Goal: Information Seeking & Learning: Check status

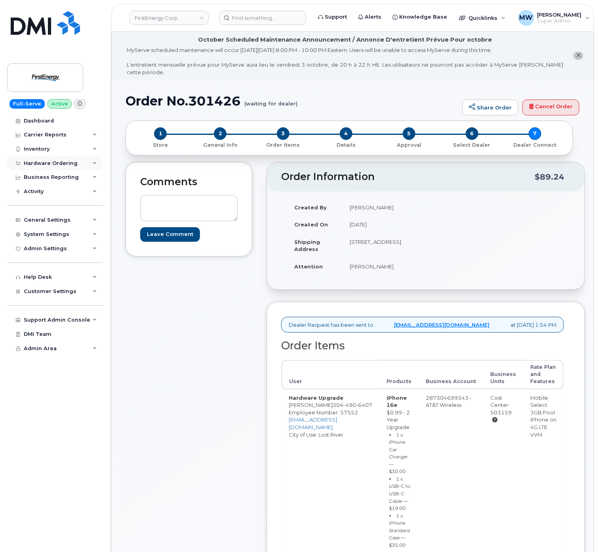
drag, startPoint x: 53, startPoint y: 162, endPoint x: 48, endPoint y: 161, distance: 5.2
click at [54, 162] on div "Hardware Ordering" at bounding box center [51, 163] width 54 height 6
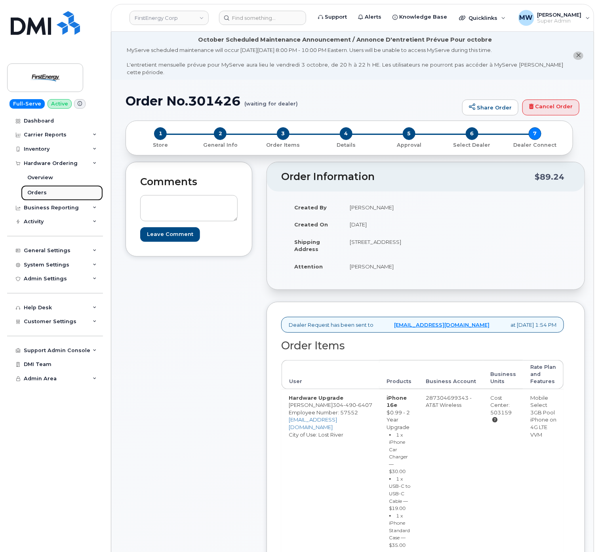
click at [54, 189] on link "Orders" at bounding box center [62, 192] width 82 height 15
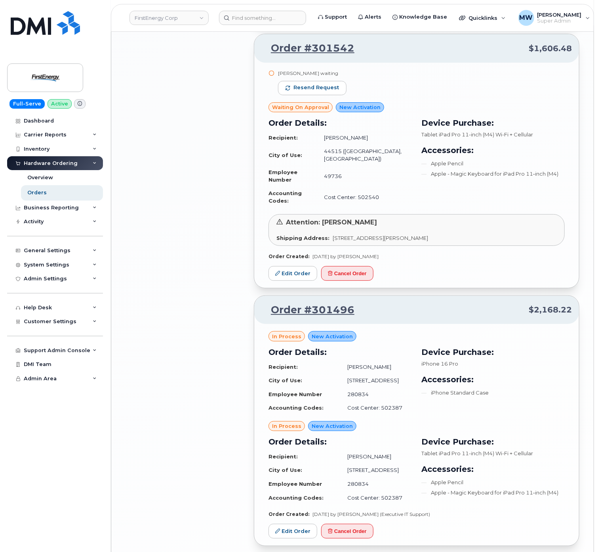
scroll to position [1096, 0]
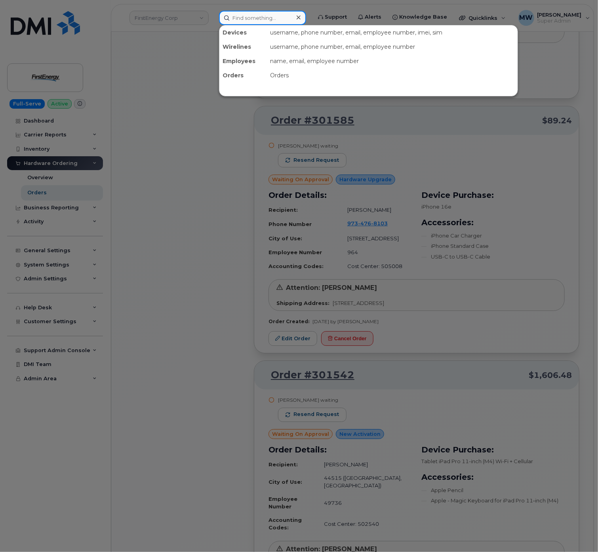
click at [262, 19] on input at bounding box center [262, 18] width 87 height 14
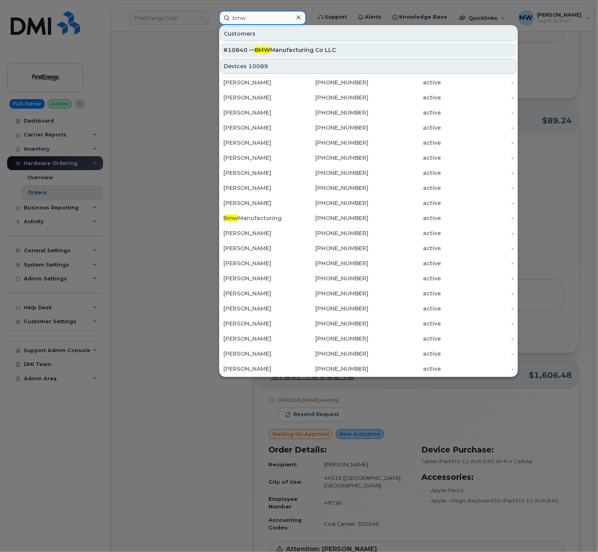
type input "bmw"
click at [319, 47] on div "#10840 — BMW Manufacturing Co LLC" at bounding box center [369, 50] width 291 height 14
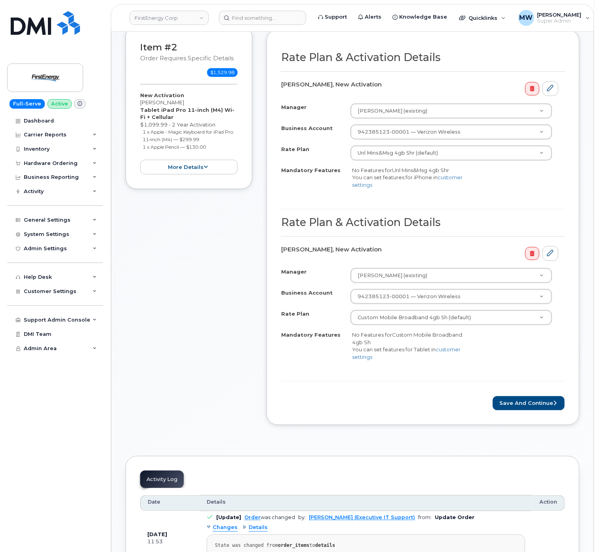
scroll to position [317, 0]
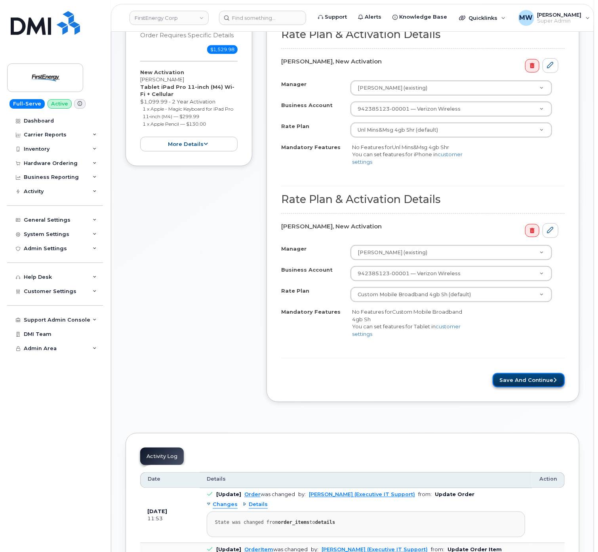
click at [529, 383] on button "Save and Continue" at bounding box center [529, 380] width 72 height 15
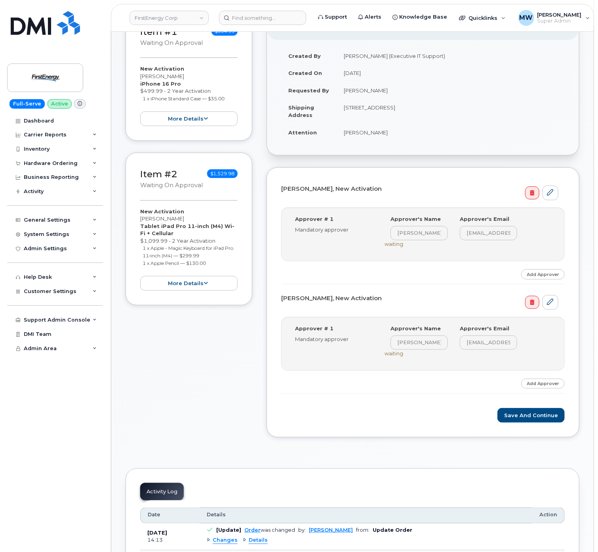
scroll to position [159, 0]
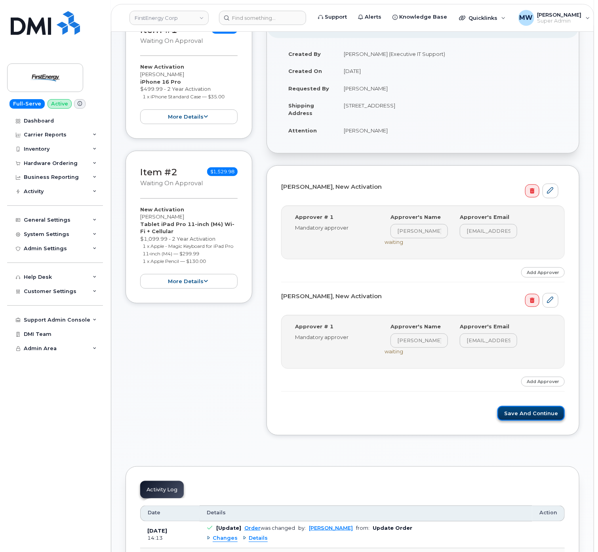
click at [529, 418] on button "Save and Continue" at bounding box center [531, 413] width 67 height 15
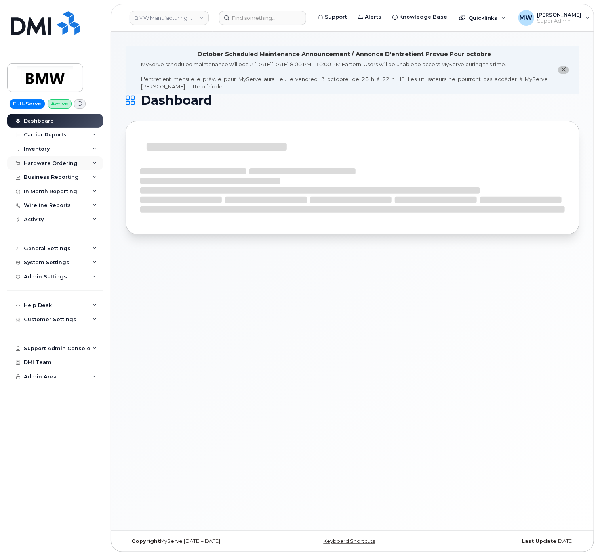
click at [49, 164] on div "Hardware Ordering" at bounding box center [51, 163] width 54 height 6
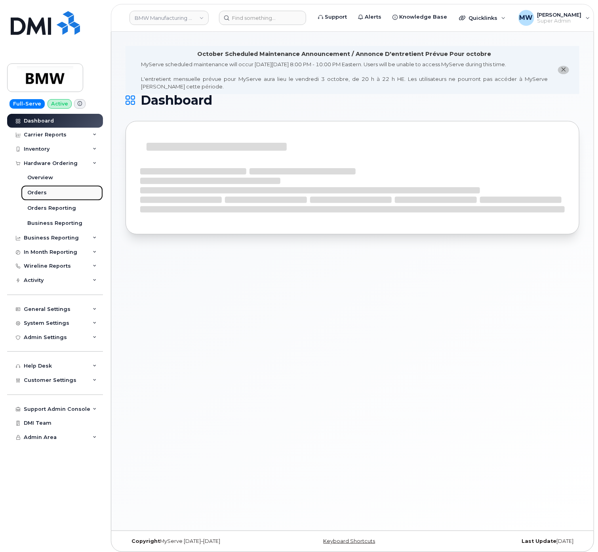
click at [47, 190] on link "Orders" at bounding box center [62, 192] width 82 height 15
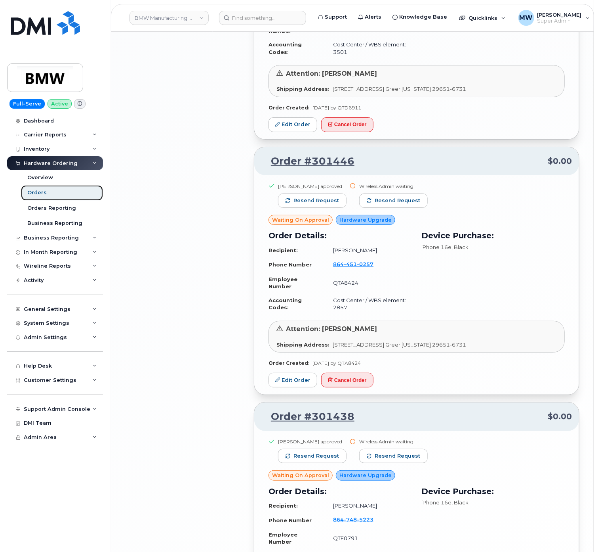
scroll to position [1427, 0]
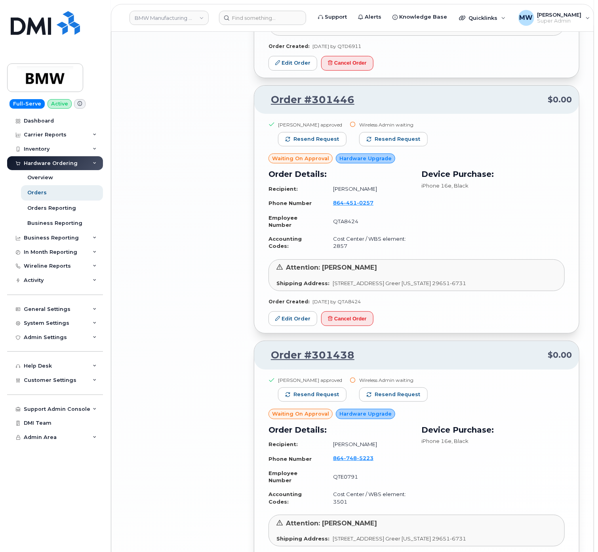
scroll to position [1601, 0]
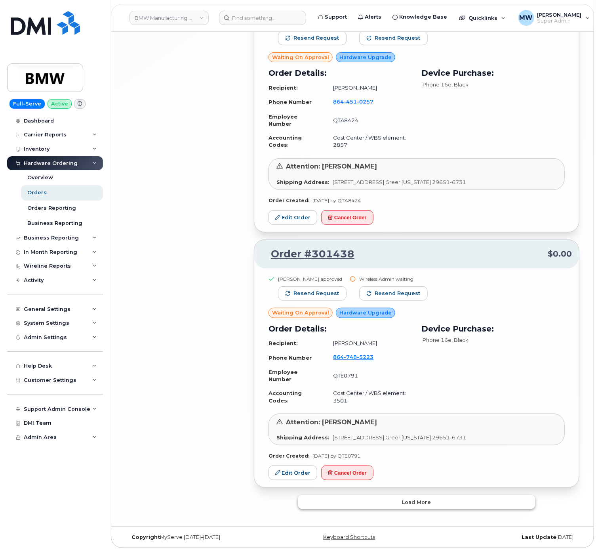
click at [453, 503] on button "Load more" at bounding box center [417, 502] width 238 height 14
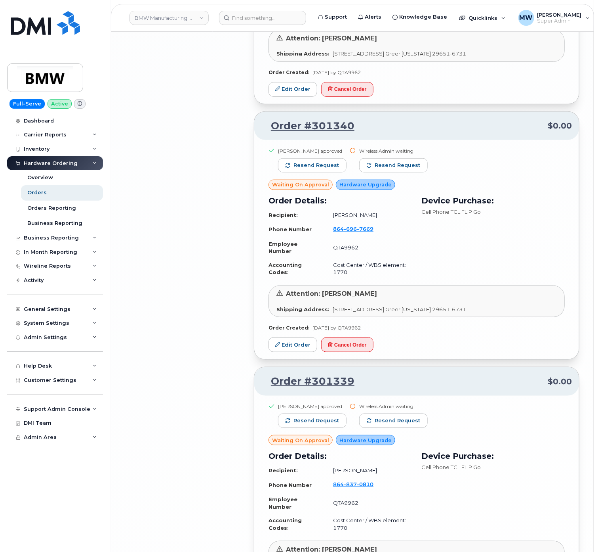
scroll to position [3614, 0]
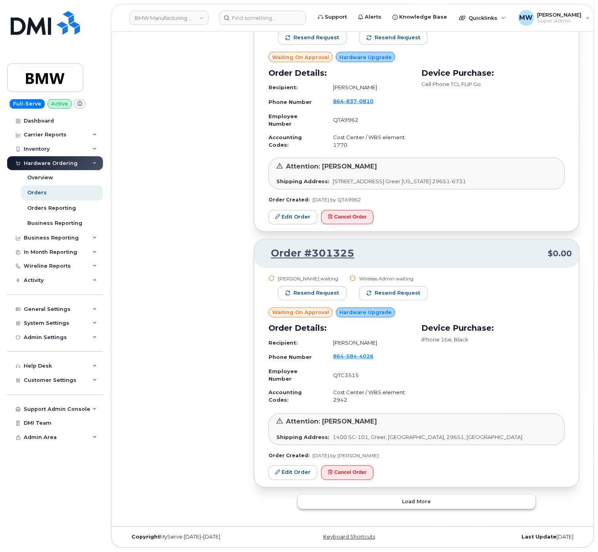
click at [425, 495] on button "Load more" at bounding box center [417, 502] width 238 height 14
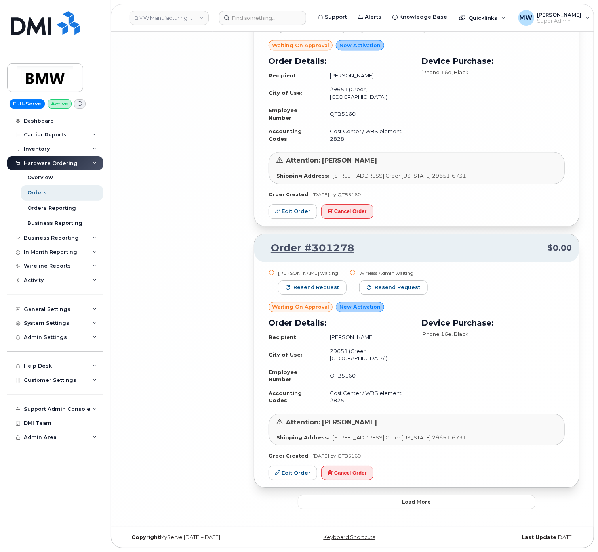
scroll to position [5617, 0]
click at [438, 507] on button "Load more" at bounding box center [417, 502] width 238 height 14
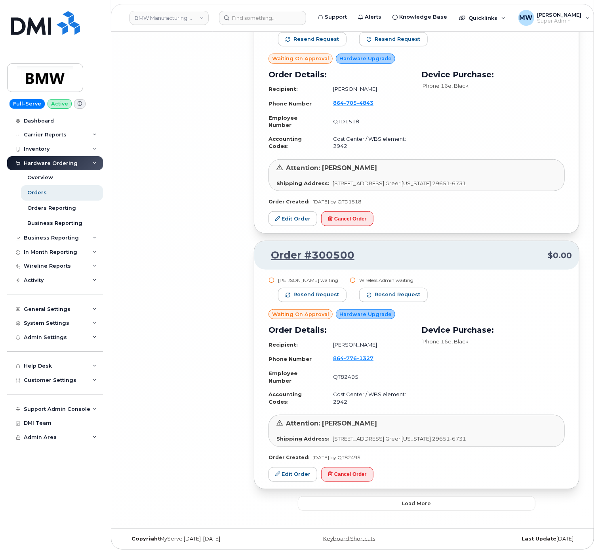
scroll to position [7721, 0]
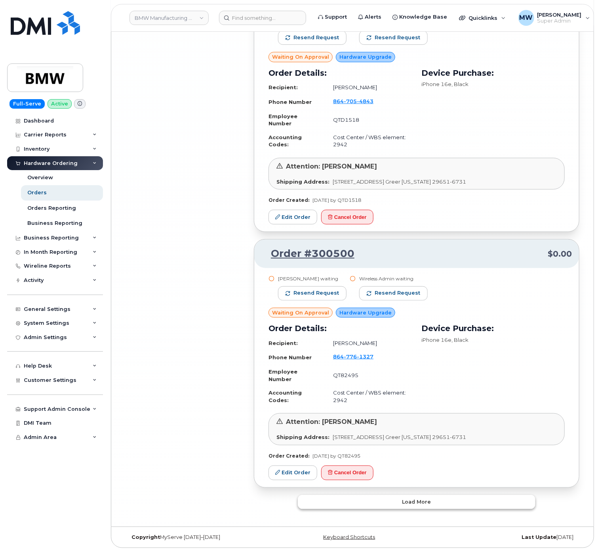
click at [447, 499] on button "Load more" at bounding box center [417, 502] width 238 height 14
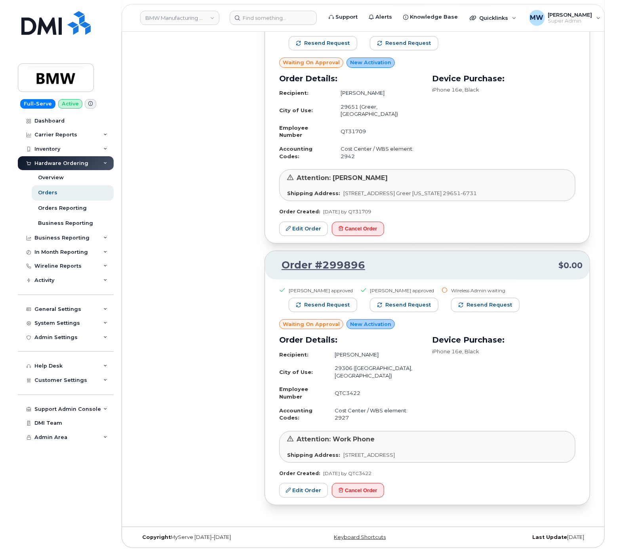
scroll to position [8496, 0]
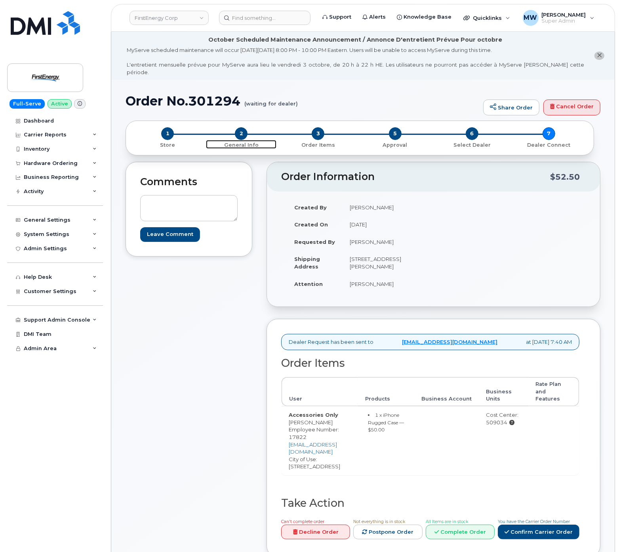
click at [241, 127] on span "2" at bounding box center [241, 133] width 13 height 13
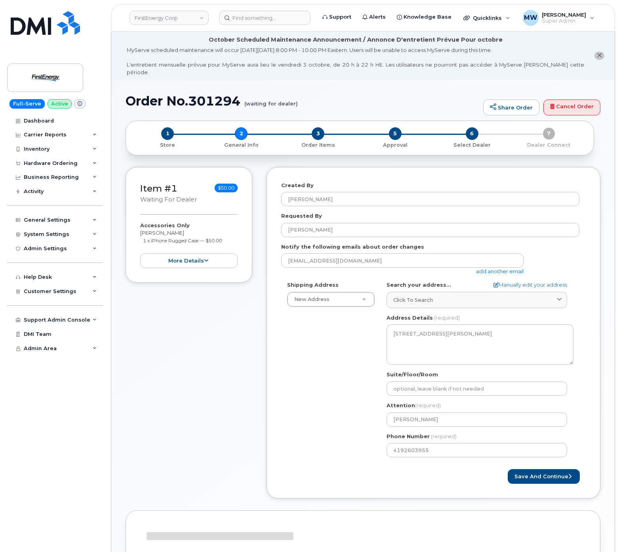
select select
click at [423, 447] on input "4192603955" at bounding box center [477, 450] width 181 height 14
click at [290, 21] on input at bounding box center [265, 18] width 92 height 14
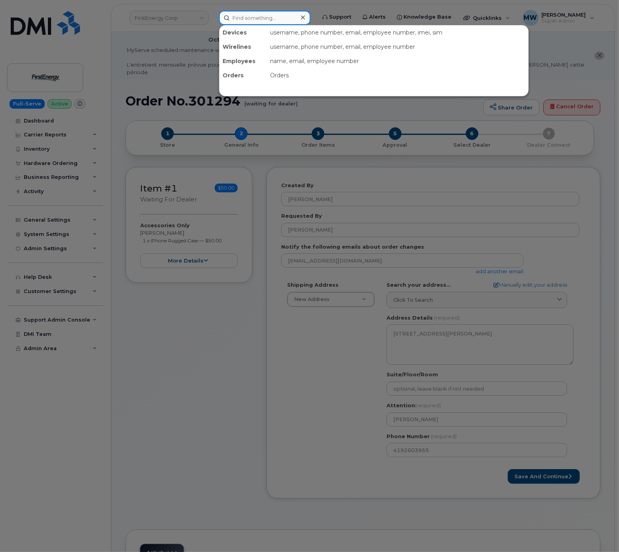
paste input "Andrew J Castello"
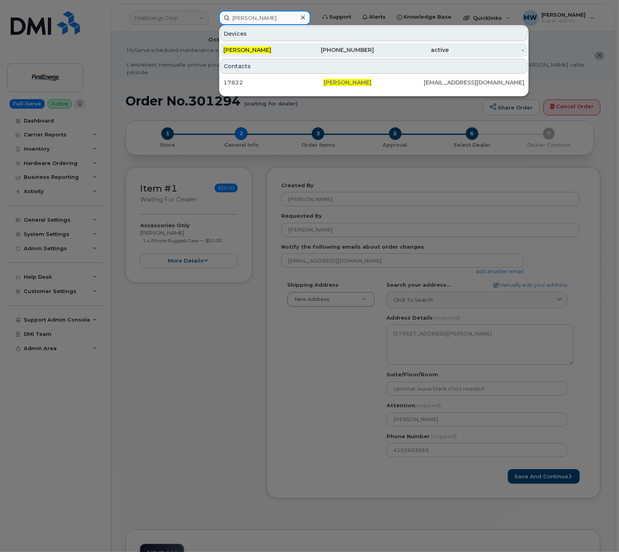
type input "Andrew J Castello"
click at [338, 46] on div "419-260-3955" at bounding box center [336, 50] width 75 height 14
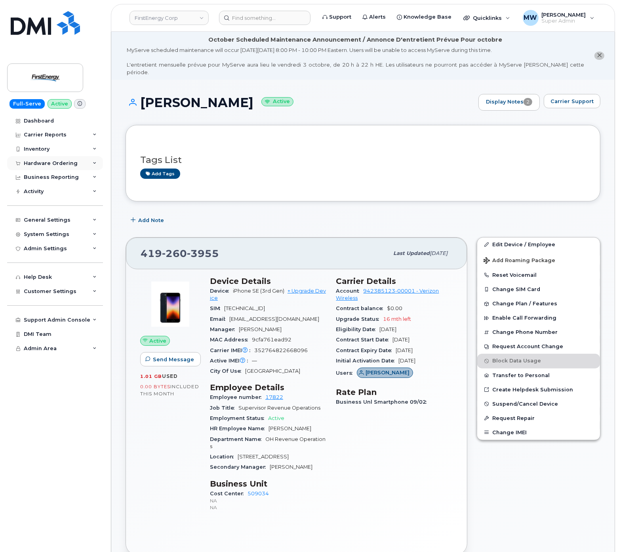
click at [52, 161] on div "Hardware Ordering" at bounding box center [51, 163] width 54 height 6
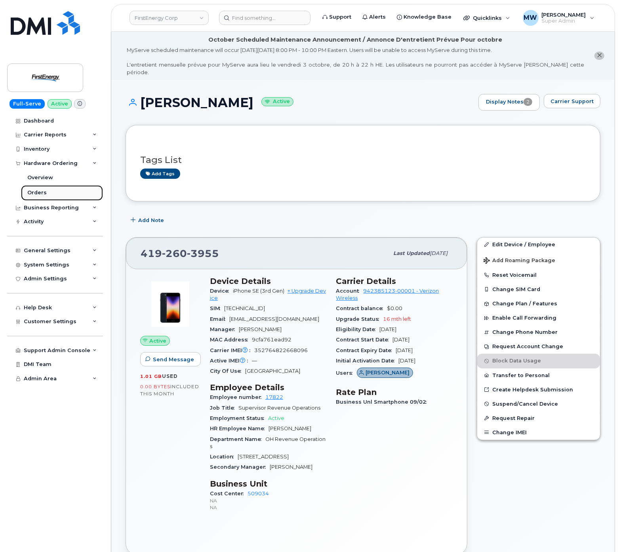
click at [46, 194] on link "Orders" at bounding box center [62, 192] width 82 height 15
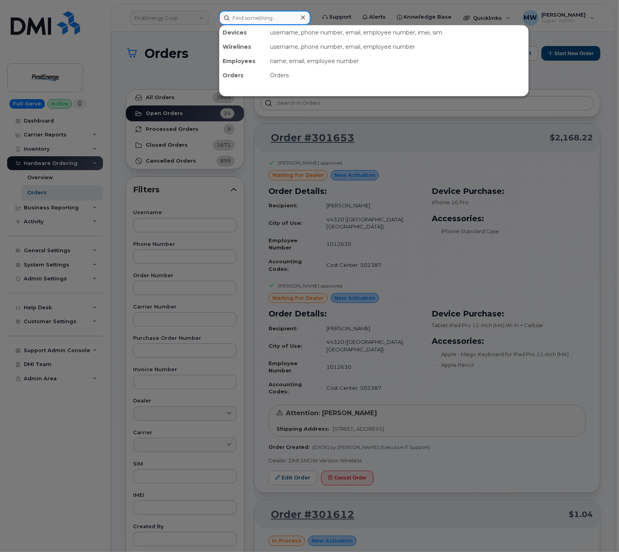
click at [240, 19] on input at bounding box center [265, 18] width 92 height 14
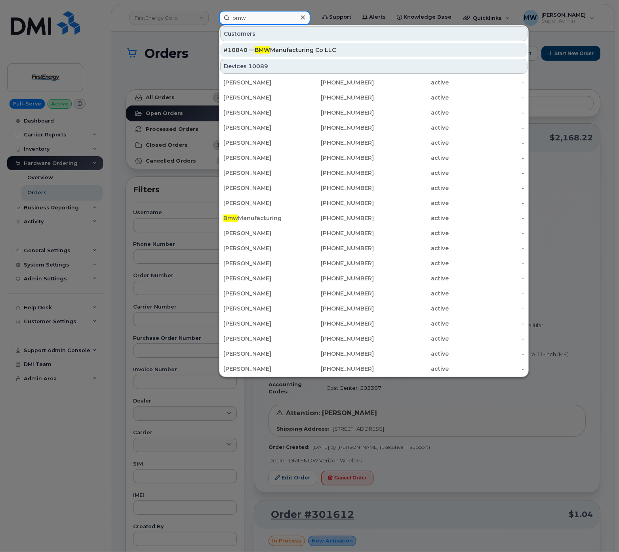
type input "bmw"
click at [270, 48] on span "BMW" at bounding box center [262, 49] width 15 height 7
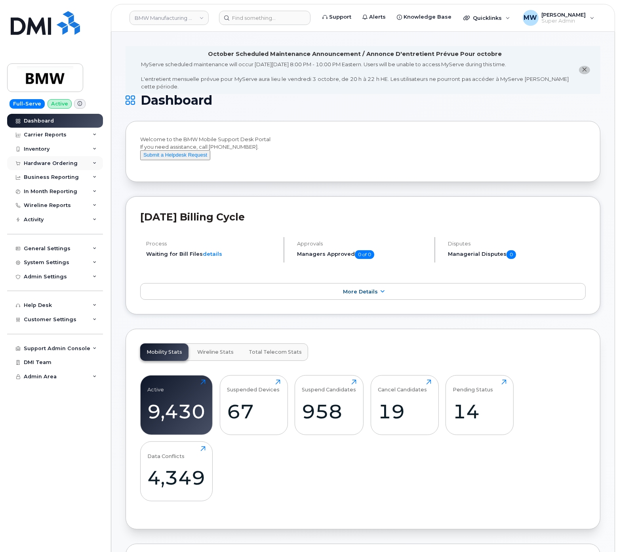
click at [49, 161] on div "Hardware Ordering" at bounding box center [51, 163] width 54 height 6
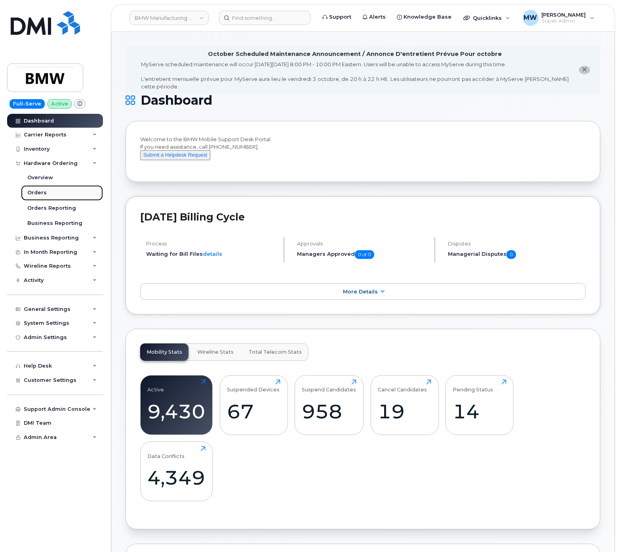
click at [49, 188] on link "Orders" at bounding box center [62, 192] width 82 height 15
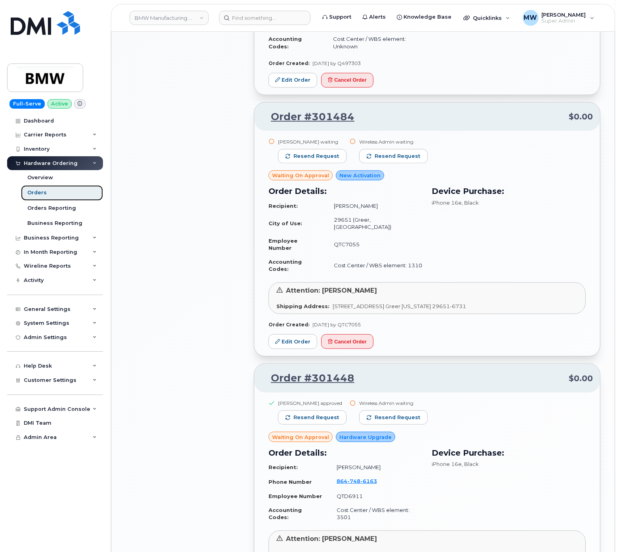
scroll to position [943, 0]
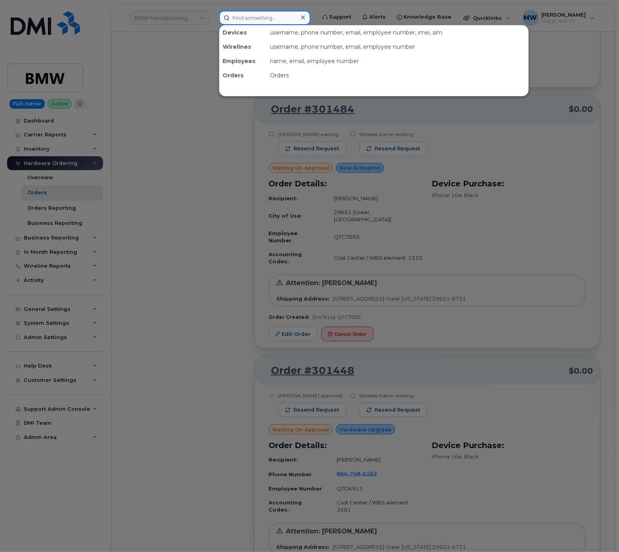
click at [298, 13] on input at bounding box center [265, 18] width 92 height 14
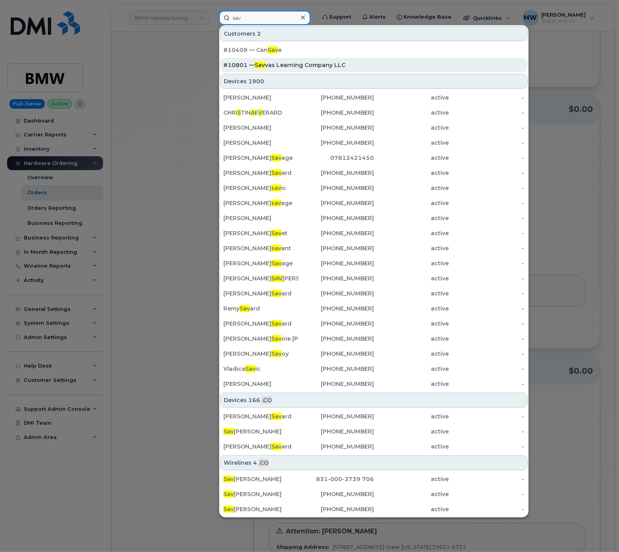
type input "sav"
click at [305, 70] on div "#10801 — Sav vas Learning Company LLC" at bounding box center [374, 65] width 301 height 14
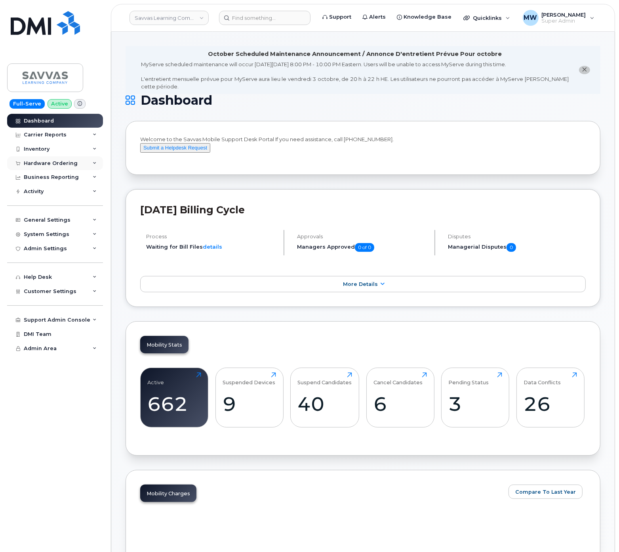
click at [48, 161] on div "Hardware Ordering" at bounding box center [51, 163] width 54 height 6
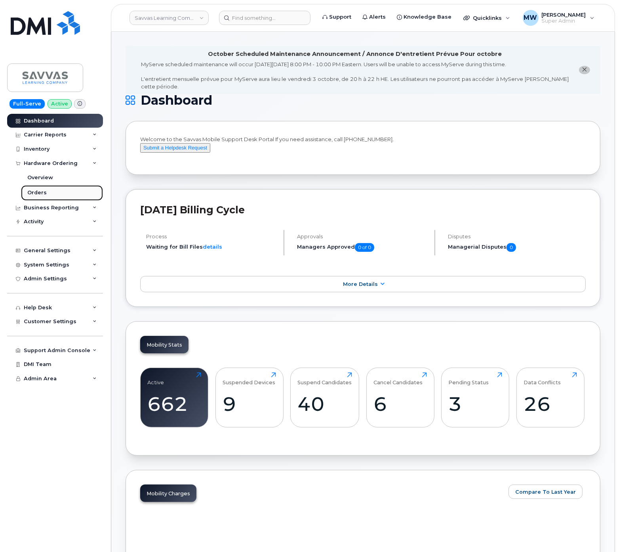
click at [40, 194] on div "Orders" at bounding box center [36, 192] width 19 height 7
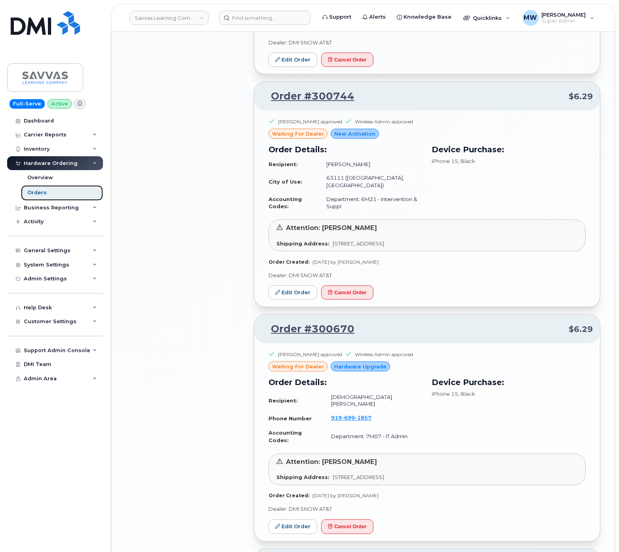
scroll to position [1345, 0]
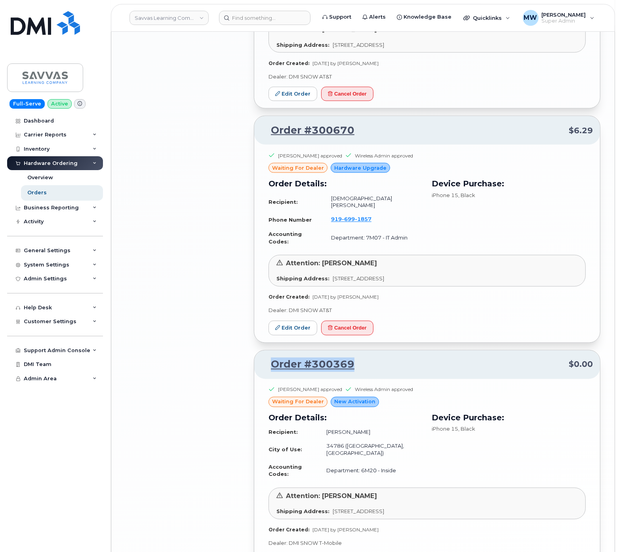
drag, startPoint x: 374, startPoint y: 307, endPoint x: 268, endPoint y: 305, distance: 106.6
click at [268, 357] on p "Order #300369 $0.00" at bounding box center [428, 364] width 332 height 14
copy link "Order #300369"
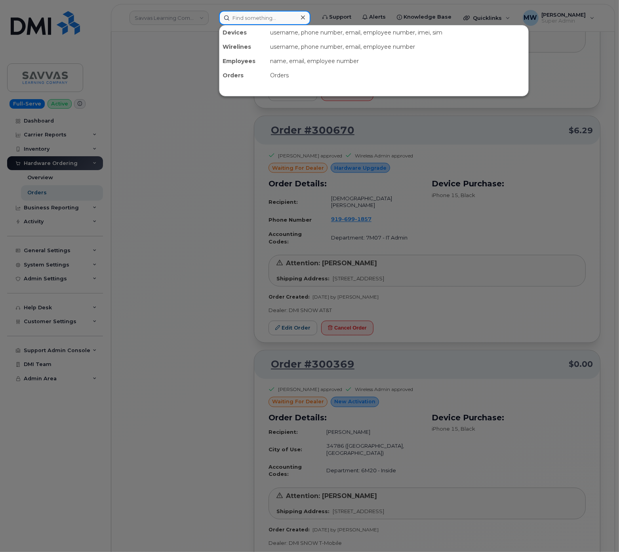
click at [277, 15] on input at bounding box center [265, 18] width 92 height 14
paste input "8645340946"
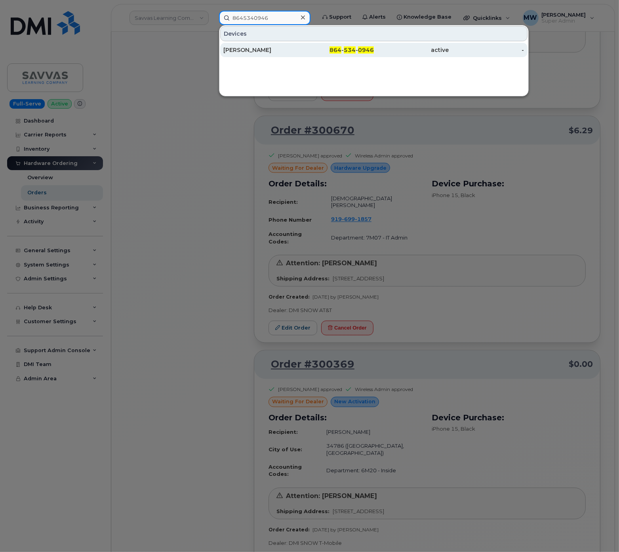
type input "8645340946"
click at [299, 50] on div "864 - 534 - 0946" at bounding box center [336, 50] width 75 height 8
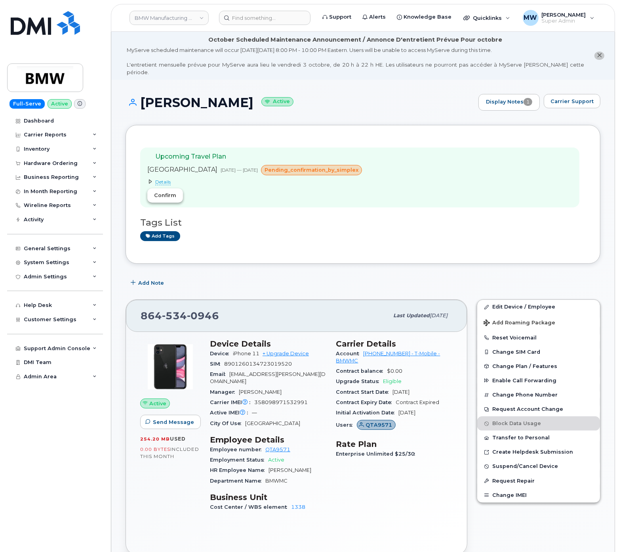
click at [166, 191] on span "Confirm" at bounding box center [165, 195] width 22 height 8
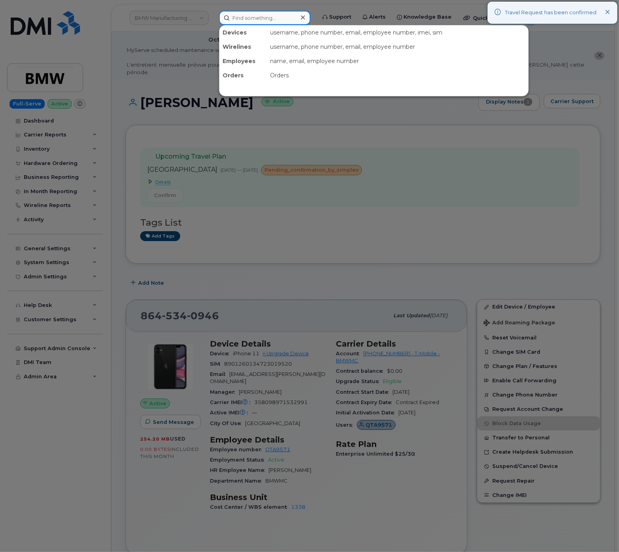
click at [279, 20] on input at bounding box center [265, 18] width 92 height 14
click at [489, 216] on div at bounding box center [309, 276] width 619 height 552
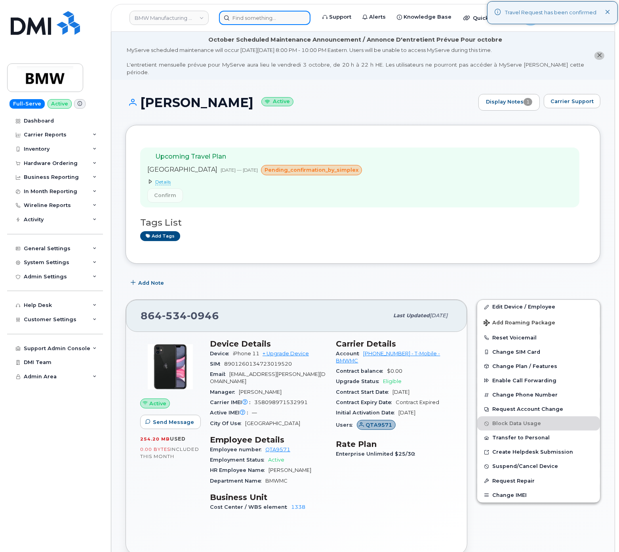
click at [254, 20] on input at bounding box center [265, 18] width 92 height 14
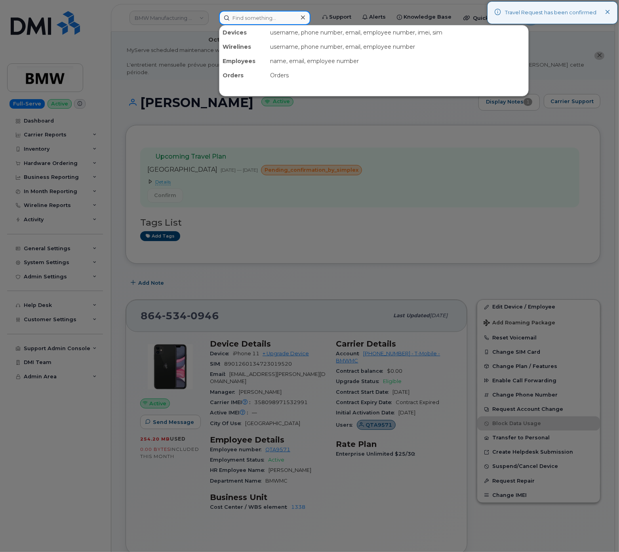
paste input "2027042187"
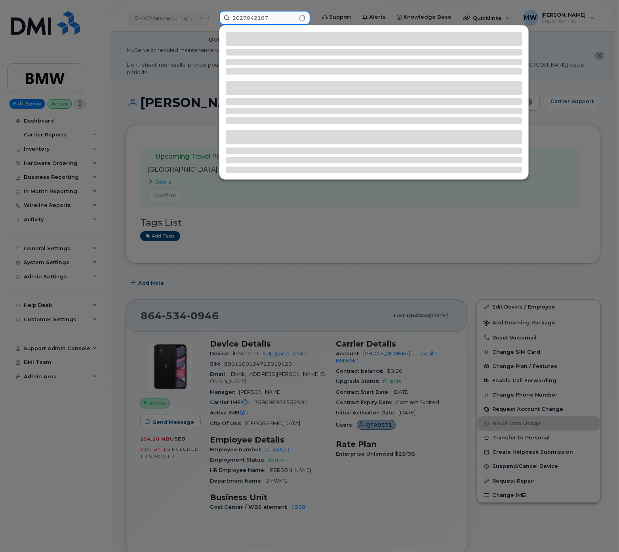
type input "2027042187"
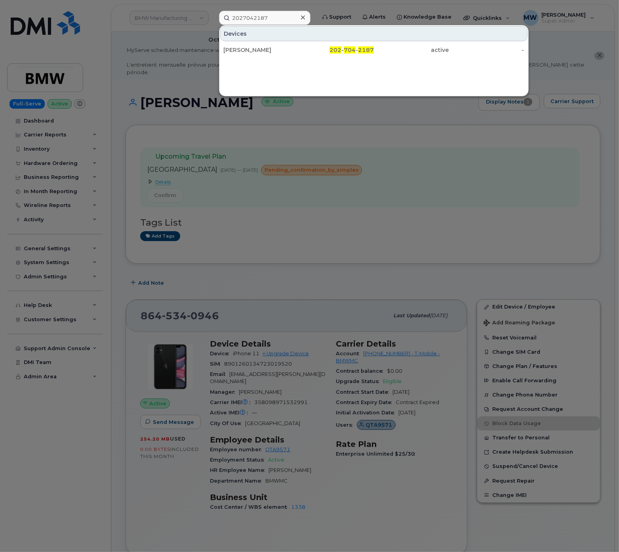
drag, startPoint x: 287, startPoint y: 48, endPoint x: 267, endPoint y: 6, distance: 47.2
click at [288, 48] on div "Guillermo Areas" at bounding box center [261, 50] width 75 height 8
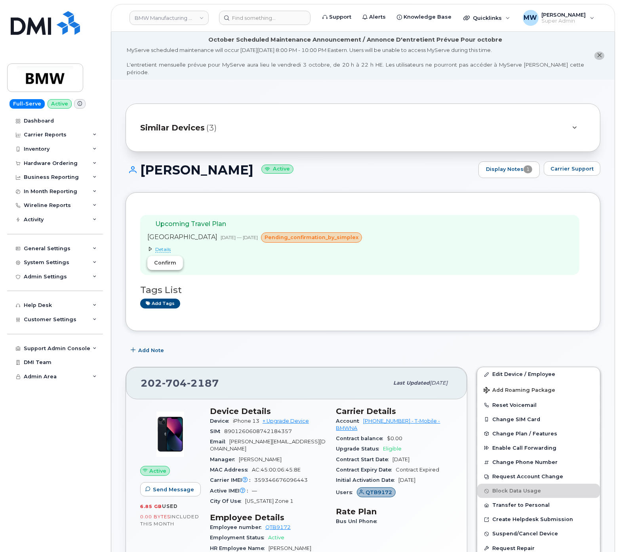
click at [169, 259] on span "Confirm" at bounding box center [165, 263] width 22 height 8
click at [251, 15] on input at bounding box center [265, 18] width 92 height 14
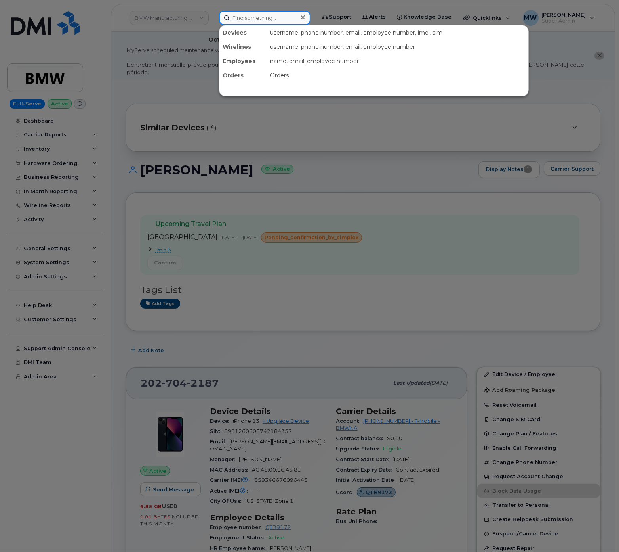
paste input "8645772603"
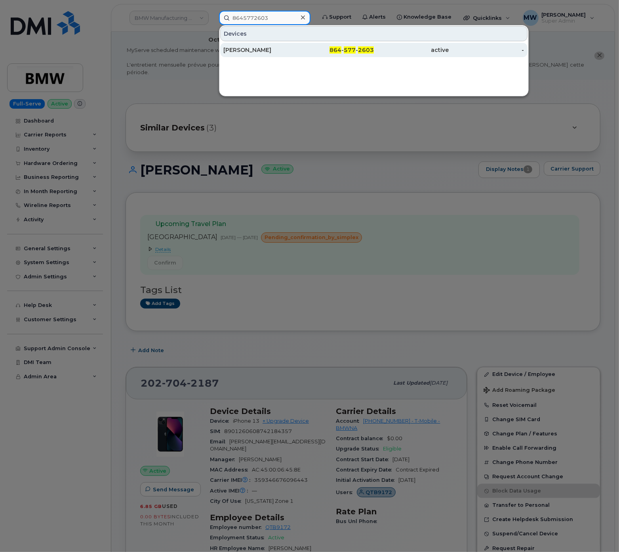
type input "8645772603"
click at [257, 47] on div "[PERSON_NAME]" at bounding box center [261, 50] width 75 height 8
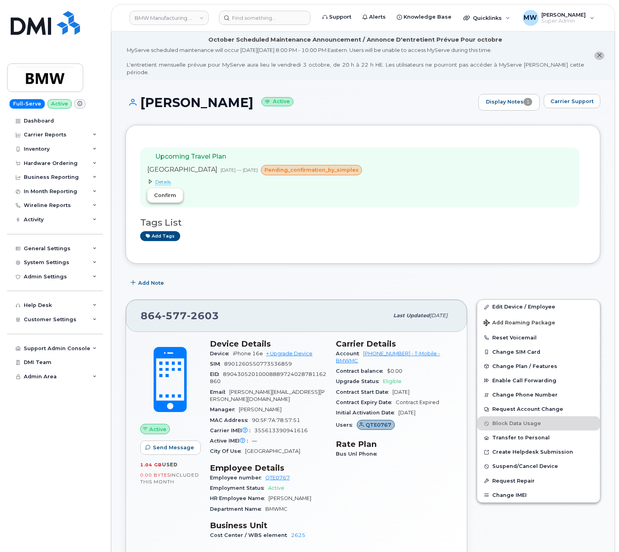
click at [160, 191] on span "Confirm" at bounding box center [165, 195] width 22 height 8
click at [312, 25] on header "BMW Manufacturing Co LLC Support Alerts Knowledge Base Quicklinks Suspend / Can…" at bounding box center [363, 18] width 505 height 28
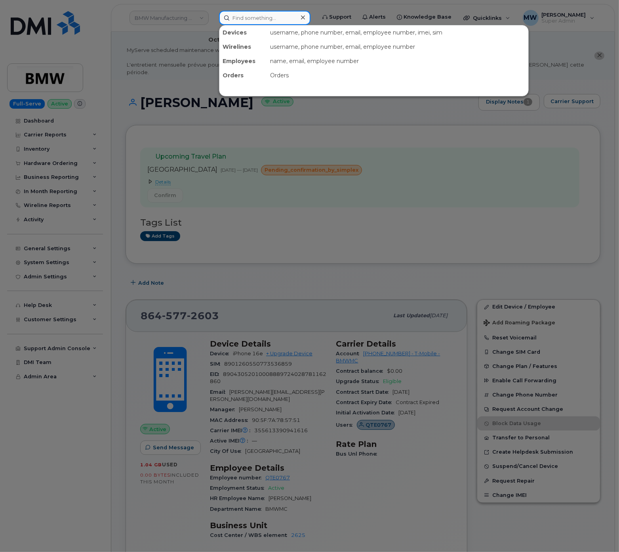
click at [305, 20] on input at bounding box center [265, 18] width 92 height 14
paste input "8645620811"
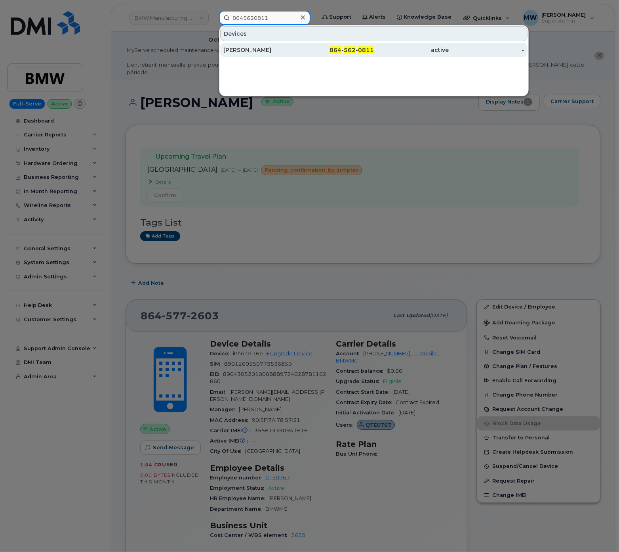
type input "8645620811"
click at [255, 47] on div "[PERSON_NAME]" at bounding box center [261, 50] width 75 height 8
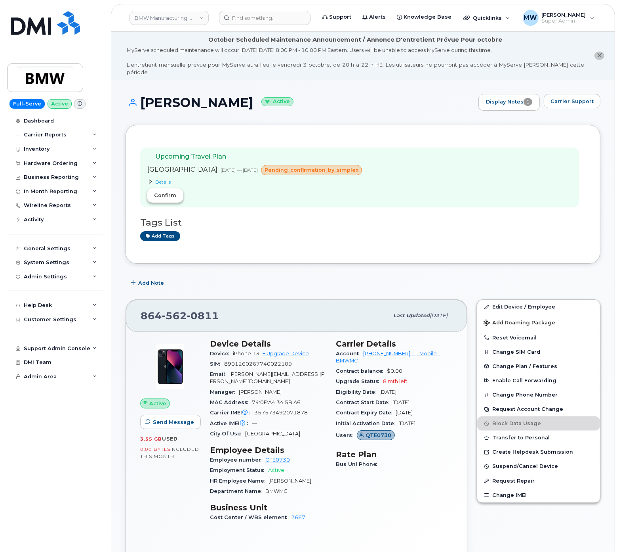
click at [173, 191] on span "Confirm" at bounding box center [165, 195] width 22 height 8
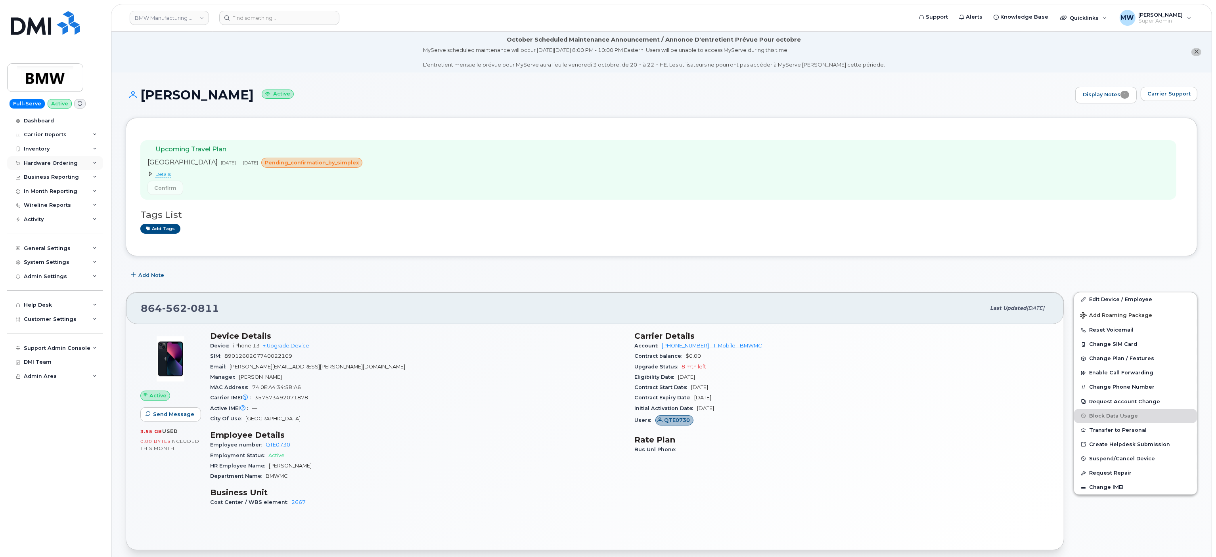
click at [51, 167] on div "Hardware Ordering" at bounding box center [55, 163] width 96 height 14
click at [49, 191] on link "Orders" at bounding box center [62, 192] width 82 height 15
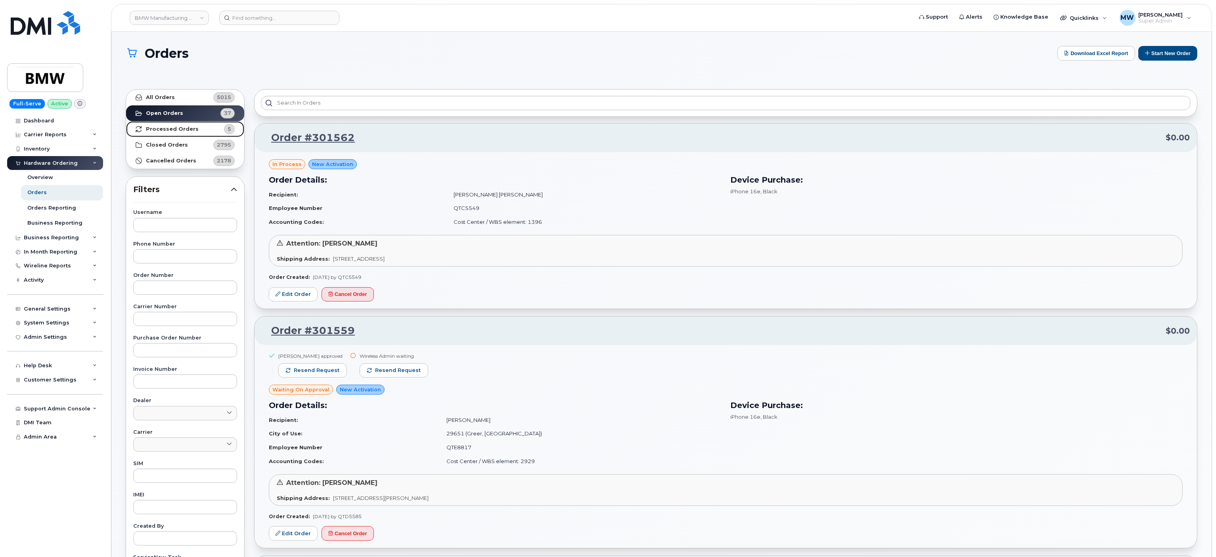
click at [157, 132] on strong "Processed Orders" at bounding box center [172, 129] width 53 height 6
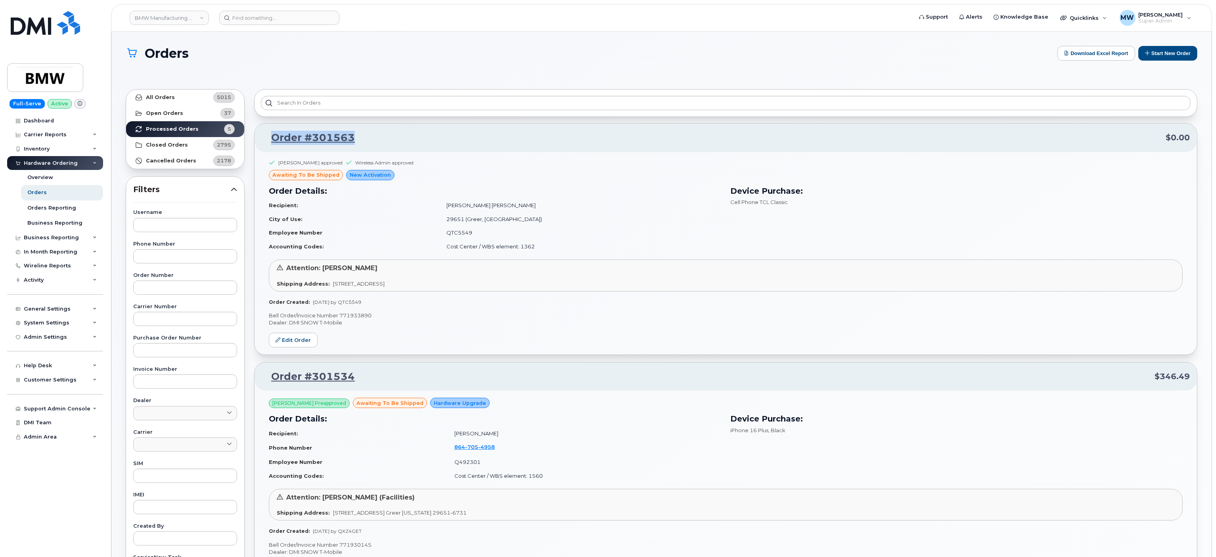
drag, startPoint x: 373, startPoint y: 141, endPoint x: 266, endPoint y: 140, distance: 107.8
click at [266, 140] on p "Order #301563 $0.00" at bounding box center [726, 138] width 928 height 14
copy link "Order #301563"
